Goal: Transaction & Acquisition: Purchase product/service

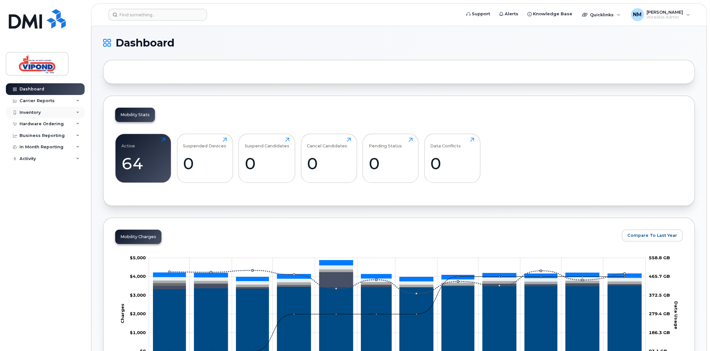
click at [33, 112] on div "Inventory" at bounding box center [30, 112] width 21 height 5
click at [48, 126] on div "Mobility Devices" at bounding box center [40, 124] width 37 height 6
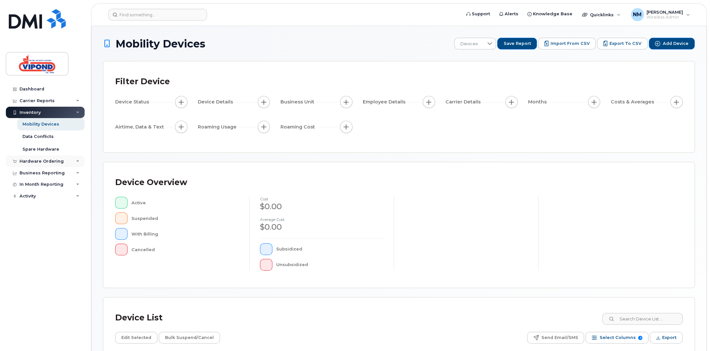
click at [34, 161] on div "Hardware Ordering" at bounding box center [42, 161] width 44 height 5
click at [43, 160] on div "Hardware Ordering" at bounding box center [42, 161] width 44 height 5
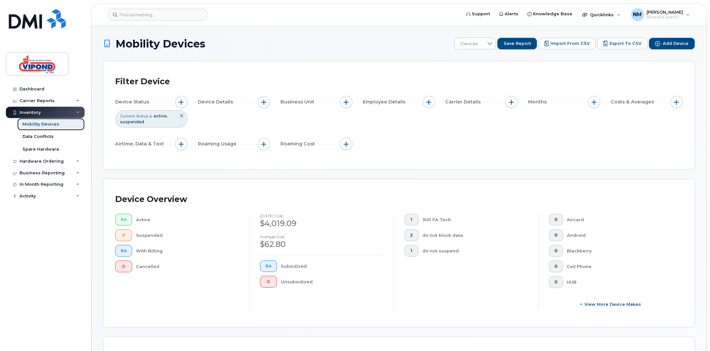
click at [42, 124] on div "Mobility Devices" at bounding box center [40, 124] width 37 height 6
click at [44, 161] on div "Hardware Ordering" at bounding box center [42, 161] width 44 height 5
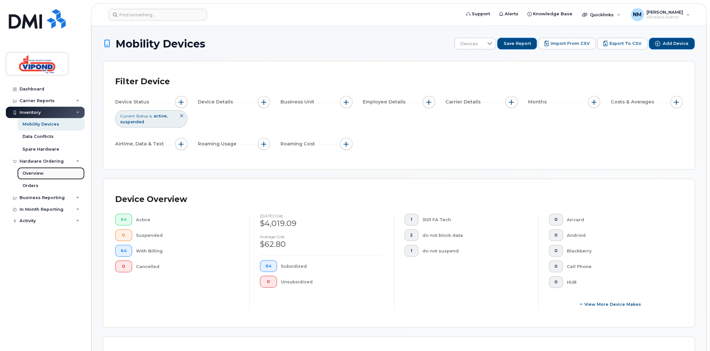
click at [34, 171] on div "Overview" at bounding box center [32, 174] width 21 height 6
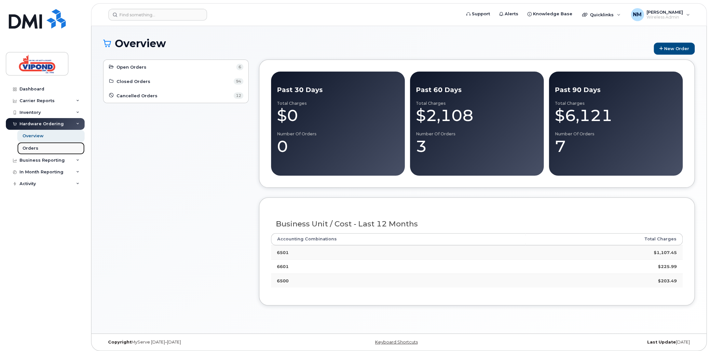
click at [32, 148] on div "Orders" at bounding box center [30, 148] width 16 height 6
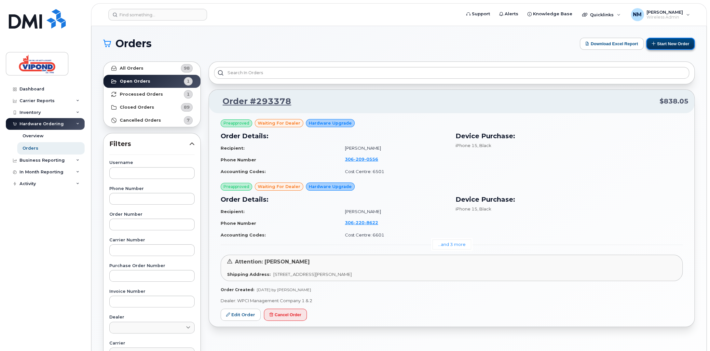
click at [670, 45] on button "Start New Order" at bounding box center [670, 44] width 48 height 12
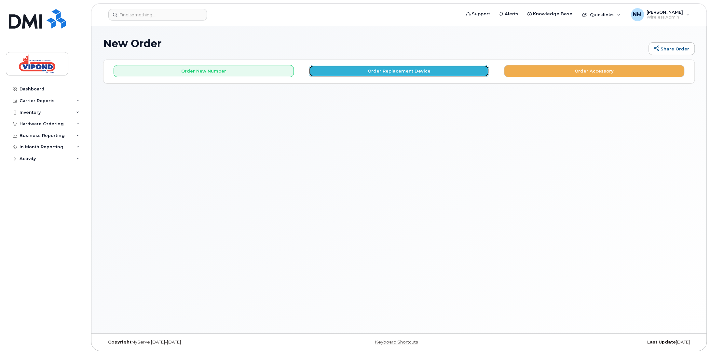
click at [394, 72] on button "Order Replacement Device" at bounding box center [399, 71] width 180 height 12
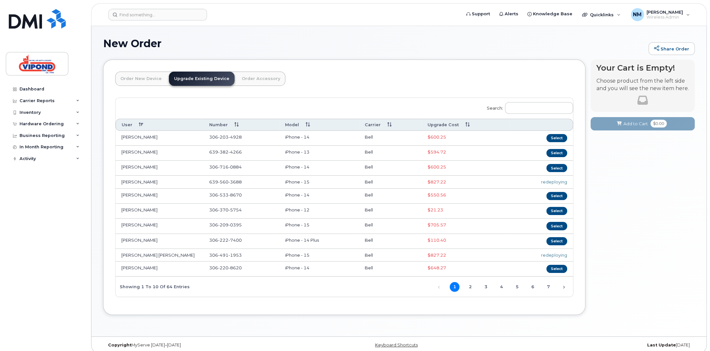
click at [431, 127] on th "Upgrade Cost" at bounding box center [466, 125] width 88 height 12
